Goal: Information Seeking & Learning: Learn about a topic

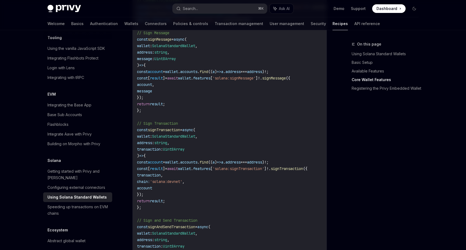
scroll to position [525, 0]
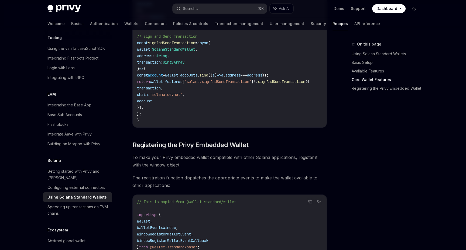
click at [207, 169] on span "To make your Privy embedded wallet compatible with other Solana applications, r…" at bounding box center [229, 161] width 195 height 15
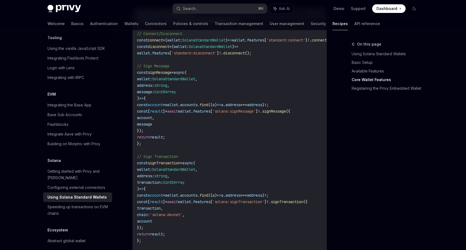
scroll to position [303, 0]
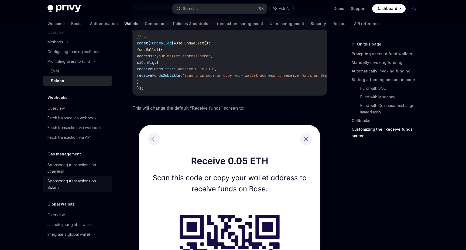
scroll to position [1146, 0]
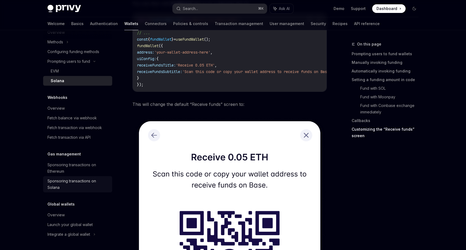
click at [81, 183] on div "Sponsoring transactions on Solana" at bounding box center [78, 184] width 62 height 13
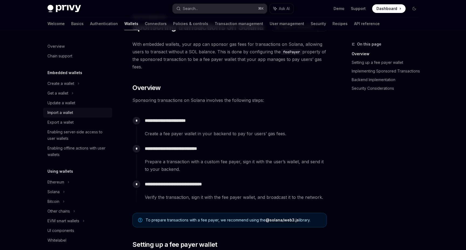
scroll to position [23, 0]
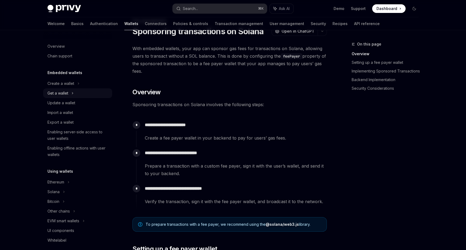
click at [61, 96] on div "Get a wallet" at bounding box center [57, 93] width 21 height 6
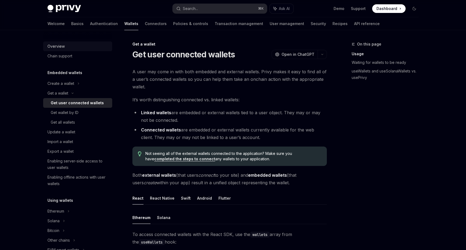
click at [62, 48] on div "Overview" at bounding box center [55, 46] width 17 height 6
type textarea "*"
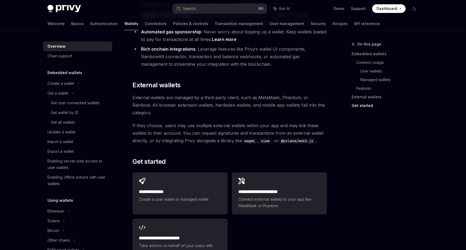
scroll to position [760, 0]
click at [305, 139] on code "@solana/web3.js" at bounding box center [297, 142] width 37 height 6
click at [209, 11] on button "Search... ⌘ K" at bounding box center [220, 9] width 94 height 10
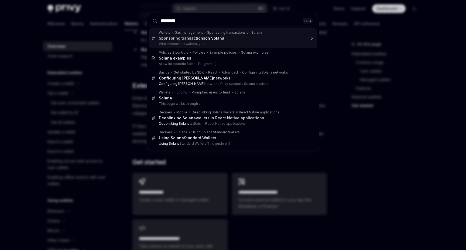
type input "**********"
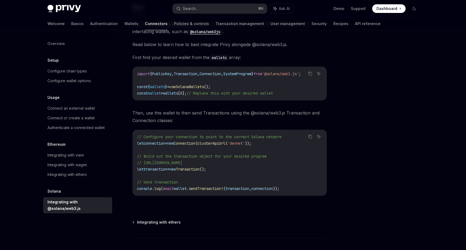
scroll to position [104, 0]
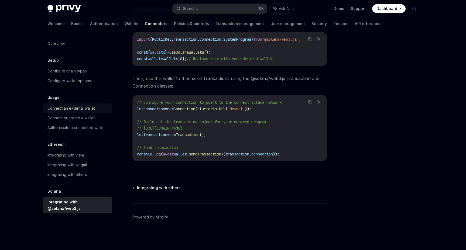
click at [106, 109] on div "Connect an external wallet" at bounding box center [78, 108] width 62 height 6
type textarea "*"
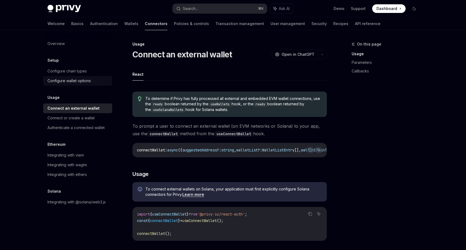
click at [84, 82] on div "Configure wallet options" at bounding box center [68, 81] width 43 height 6
click at [82, 69] on div "Configure chain types" at bounding box center [66, 71] width 39 height 6
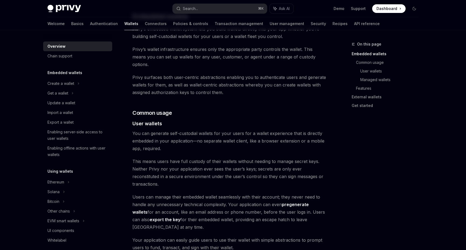
scroll to position [362, 0]
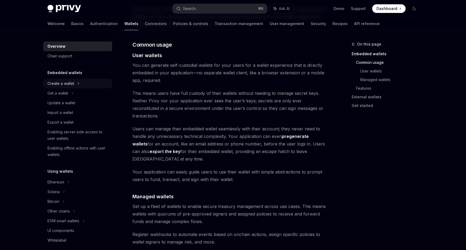
click at [53, 85] on div "Create a wallet" at bounding box center [60, 83] width 27 height 6
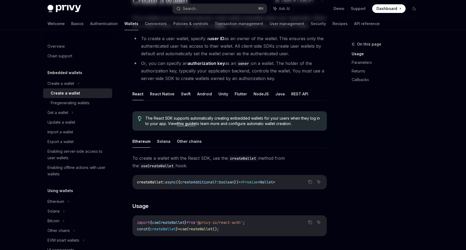
scroll to position [97, 0]
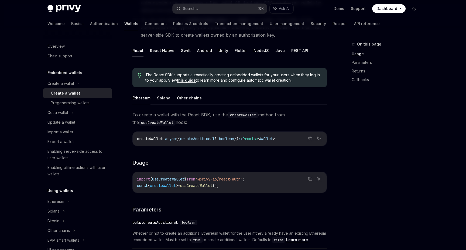
click at [163, 101] on button "Solana" at bounding box center [163, 98] width 13 height 13
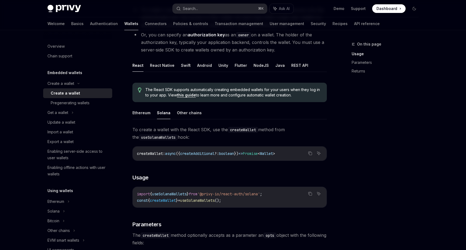
scroll to position [80, 0]
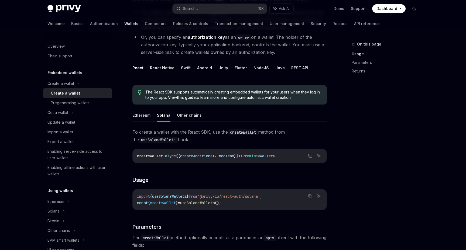
click at [162, 207] on div "import { useSolanaWallets } from '@privy-io/react-auth/solana' ; const { create…" at bounding box center [230, 200] width 194 height 21
click at [162, 205] on span "createWallet" at bounding box center [163, 203] width 26 height 5
copy span "createWallet"
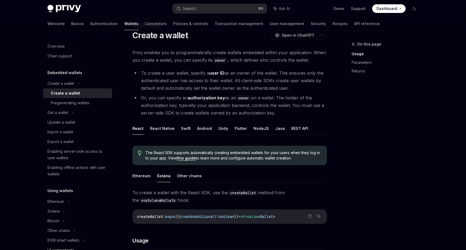
scroll to position [0, 0]
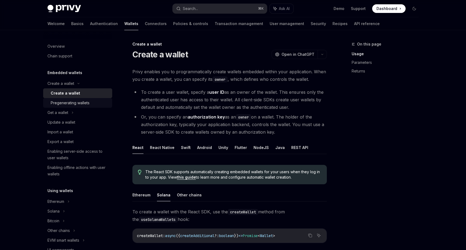
click at [77, 105] on div "Pregenerating wallets" at bounding box center [70, 103] width 39 height 6
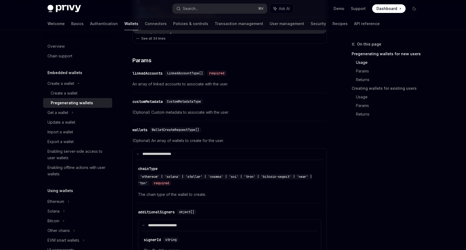
scroll to position [248, 0]
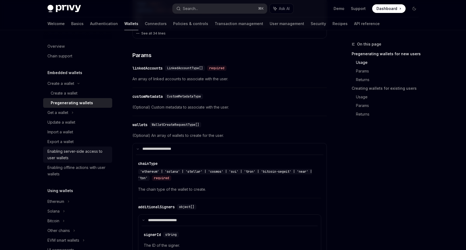
click at [80, 154] on div "Enabling server-side access to user wallets" at bounding box center [78, 154] width 62 height 13
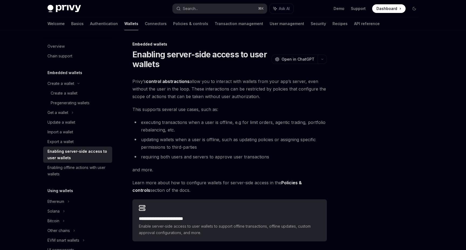
scroll to position [72, 0]
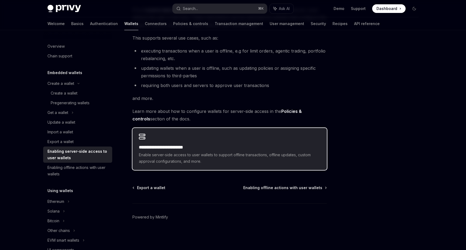
click at [198, 142] on div "**********" at bounding box center [229, 149] width 195 height 42
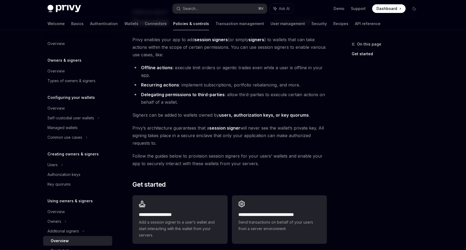
scroll to position [108, 0]
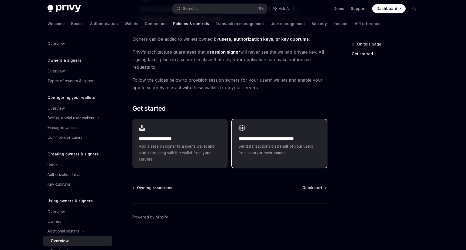
click at [268, 130] on div "**********" at bounding box center [279, 141] width 95 height 42
type textarea "*"
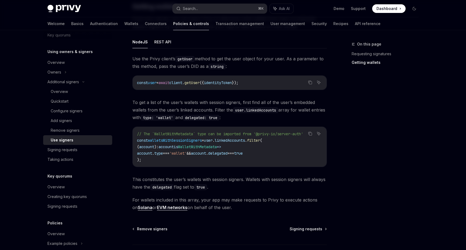
scroll to position [205, 0]
